Goal: Obtain resource: Download file/media

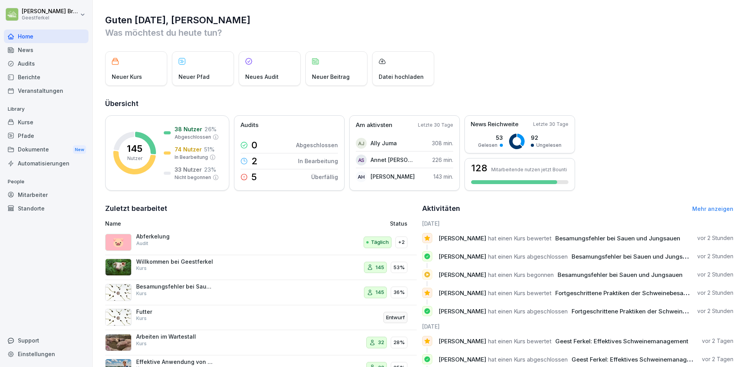
click at [68, 15] on html "[PERSON_NAME] Home News Audits Berichte Veranstaltungen Library Kurse Pfade Dok…" at bounding box center [372, 183] width 745 height 367
click at [38, 50] on div "News" at bounding box center [46, 50] width 85 height 14
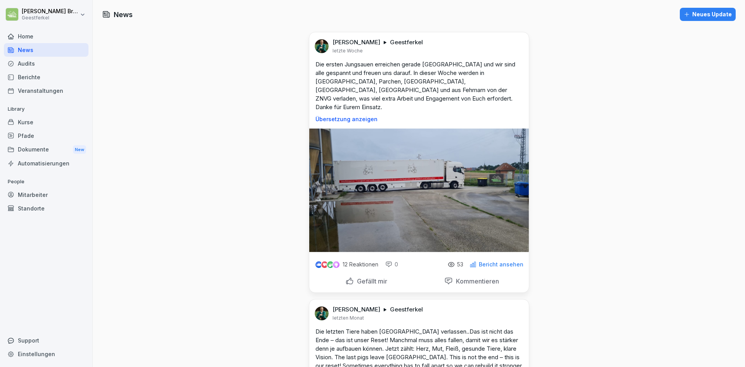
click at [39, 79] on div "Berichte" at bounding box center [46, 77] width 85 height 14
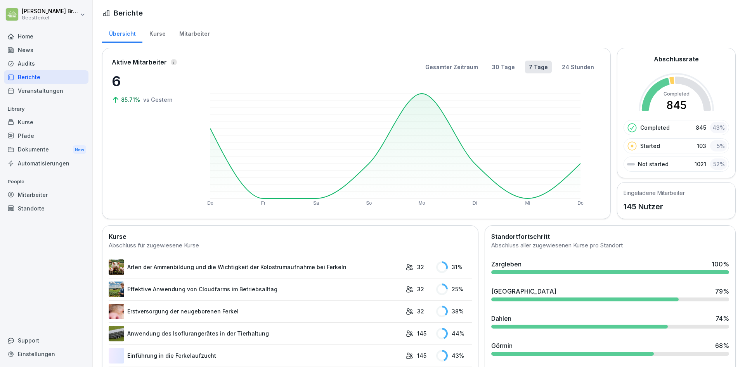
click at [42, 90] on div "Veranstaltungen" at bounding box center [46, 91] width 85 height 14
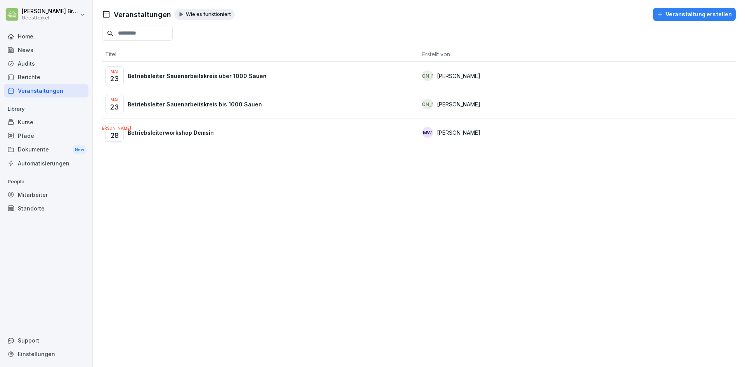
click at [35, 151] on div "Dokumente New" at bounding box center [46, 149] width 85 height 14
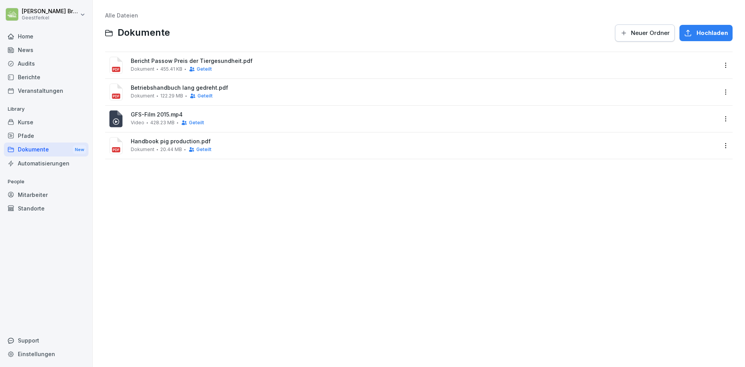
click at [231, 119] on div "GFS-Film 2015.mp4 Video 428.23 MB Geteilt" at bounding box center [424, 118] width 587 height 14
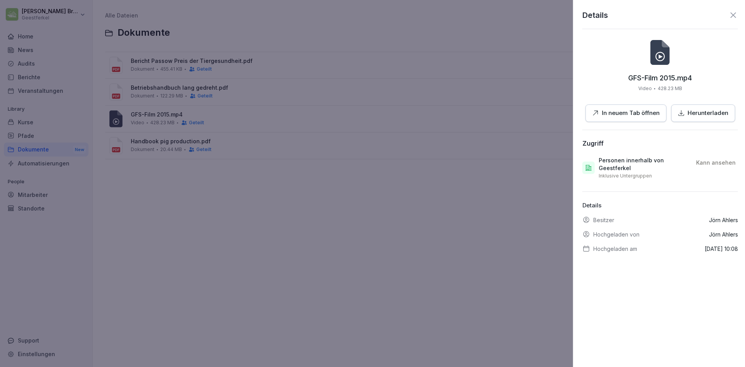
click at [231, 119] on div at bounding box center [372, 183] width 745 height 367
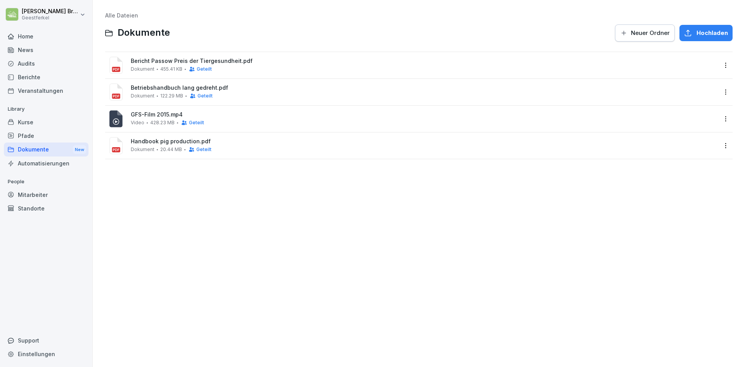
click at [227, 63] on span "Bericht Passow Preis der Tiergesundheit.pdf" at bounding box center [424, 61] width 587 height 7
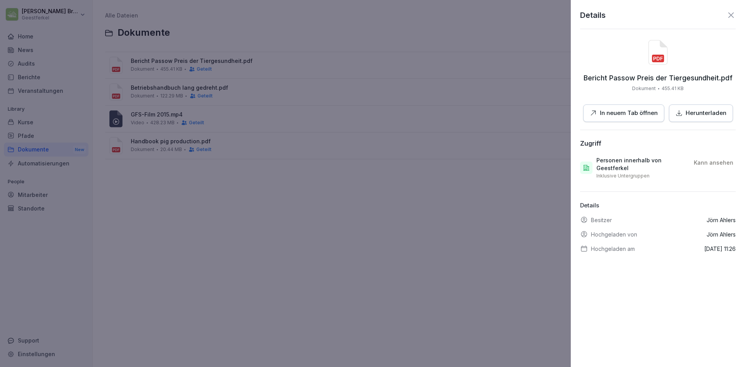
click at [625, 113] on p "In neuem Tab öffnen" at bounding box center [629, 113] width 58 height 9
click at [728, 14] on icon at bounding box center [730, 14] width 9 height 9
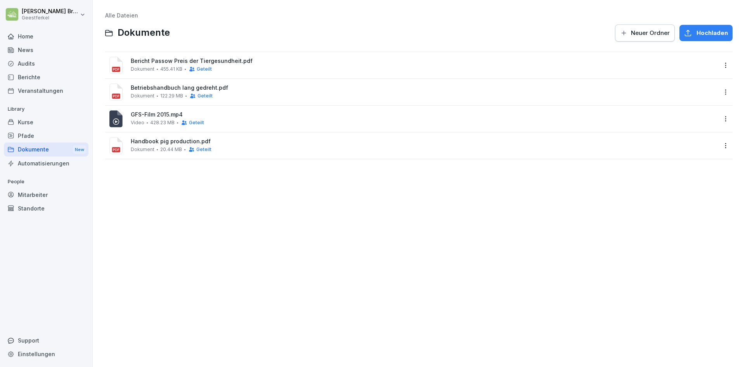
click at [170, 89] on span "Betriebshandbuch lang gedreht.pdf" at bounding box center [424, 88] width 587 height 7
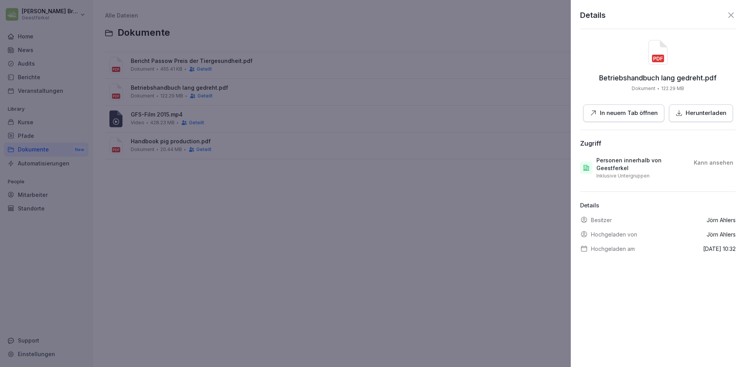
click at [604, 118] on button "In neuem Tab öffnen" at bounding box center [623, 112] width 81 height 17
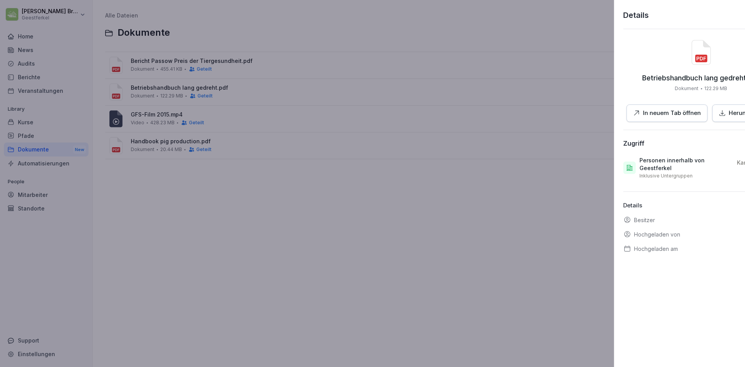
click at [411, 286] on div at bounding box center [372, 183] width 745 height 367
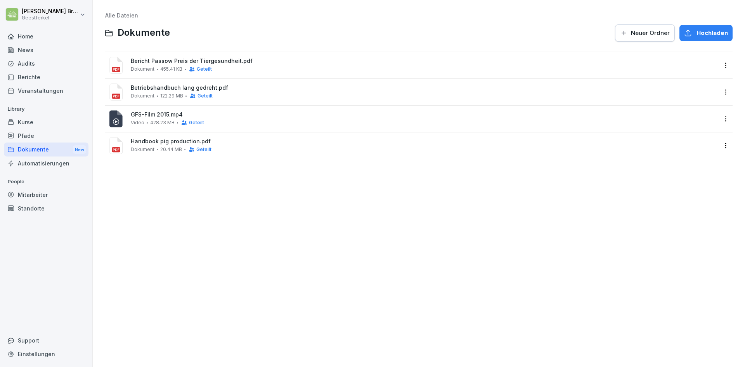
click at [35, 36] on div "Home" at bounding box center [46, 36] width 85 height 14
